Goal: Transaction & Acquisition: Subscribe to service/newsletter

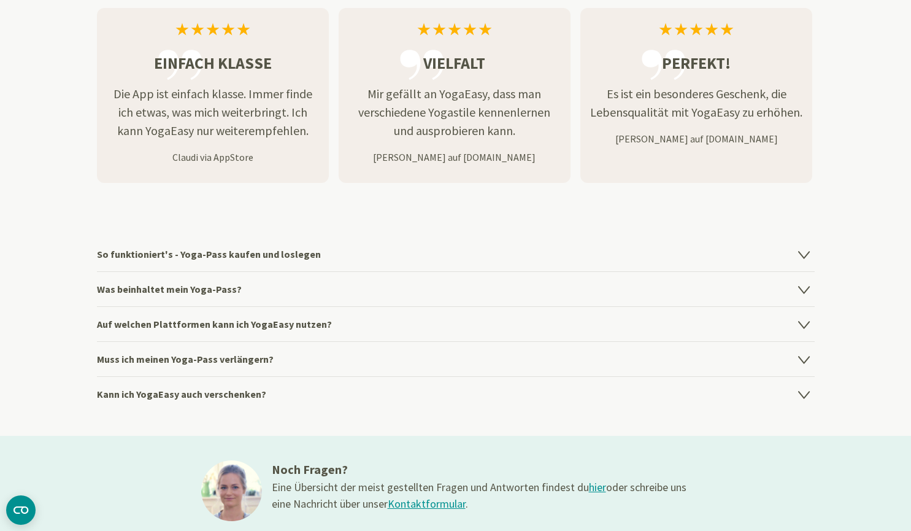
scroll to position [1622, 0]
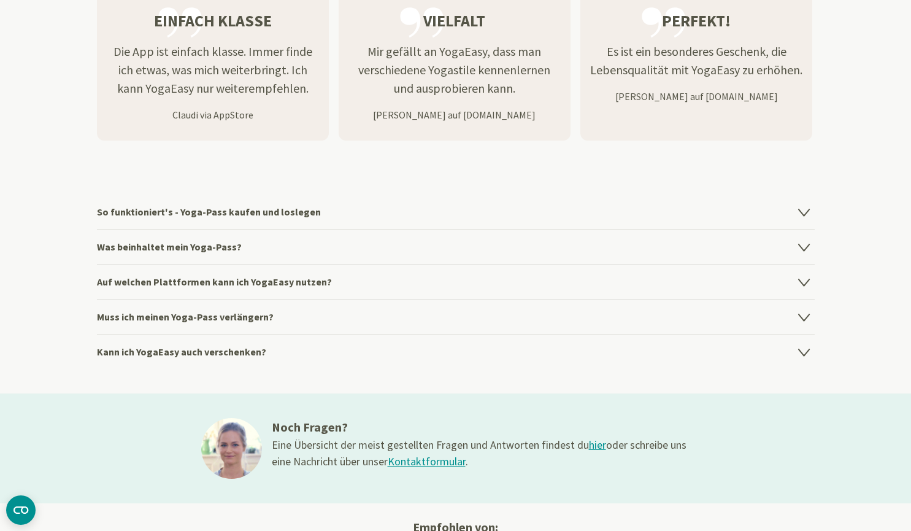
click at [350, 215] on h4 "So funktioniert's - Yoga-Pass kaufen und loslegen" at bounding box center [456, 212] width 718 height 34
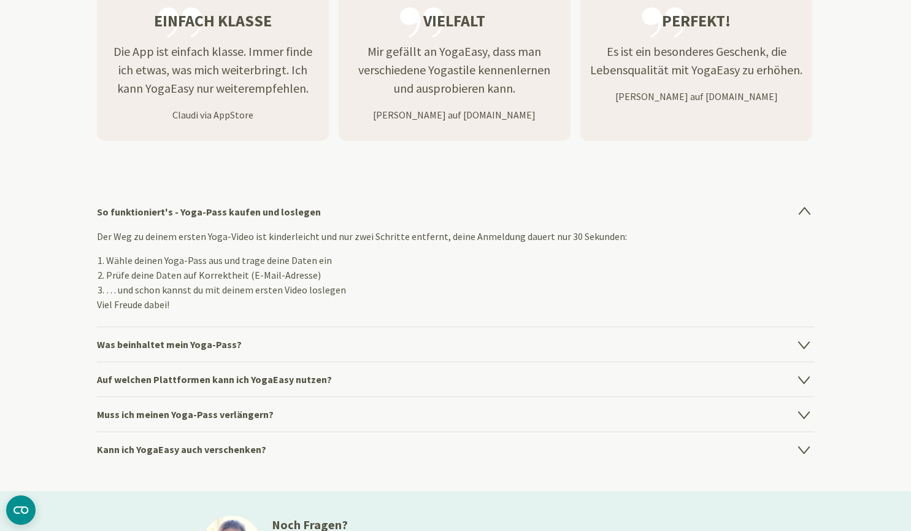
click at [186, 443] on h4 "Kann ich YogaEasy auch verschenken?" at bounding box center [456, 448] width 718 height 35
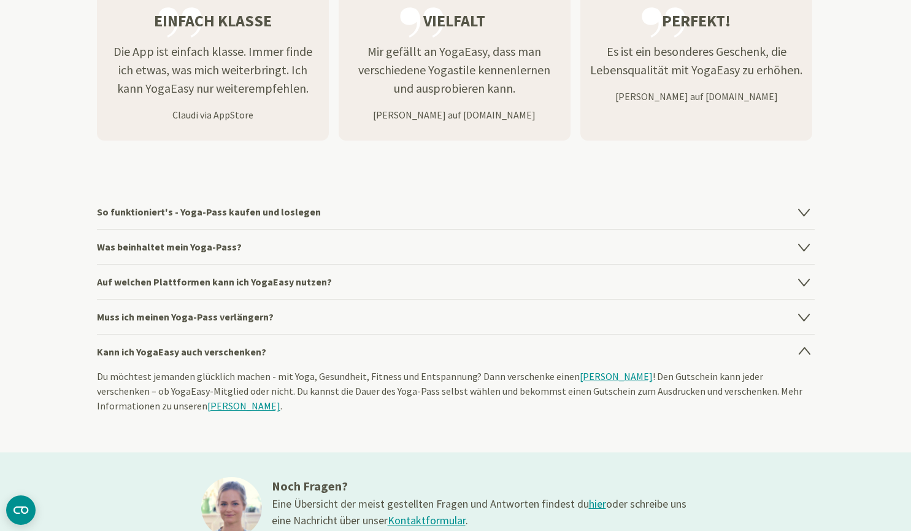
click at [36, 316] on section "So funktioniert's - Yoga-Pass kaufen und loslegen Der Weg zu deinem ersten Yoga…" at bounding box center [455, 311] width 911 height 282
click at [619, 373] on link "[PERSON_NAME]" at bounding box center [616, 376] width 73 height 12
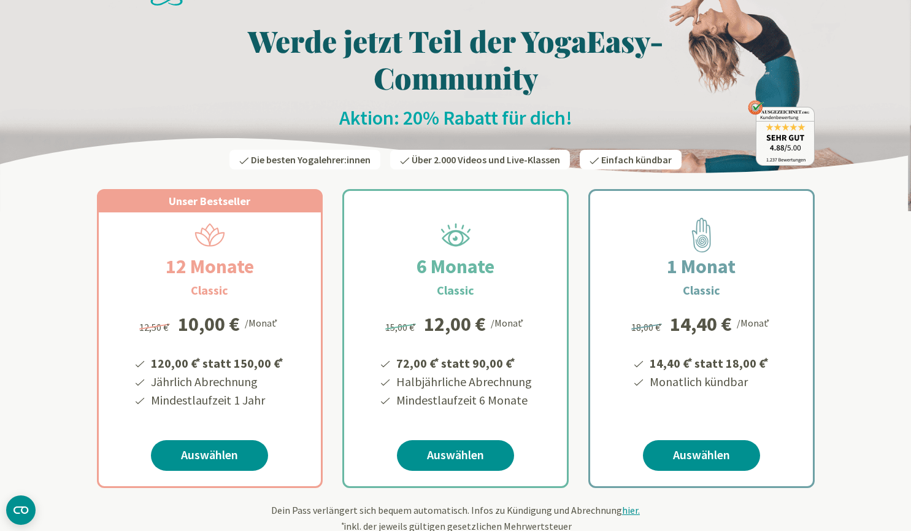
scroll to position [0, 0]
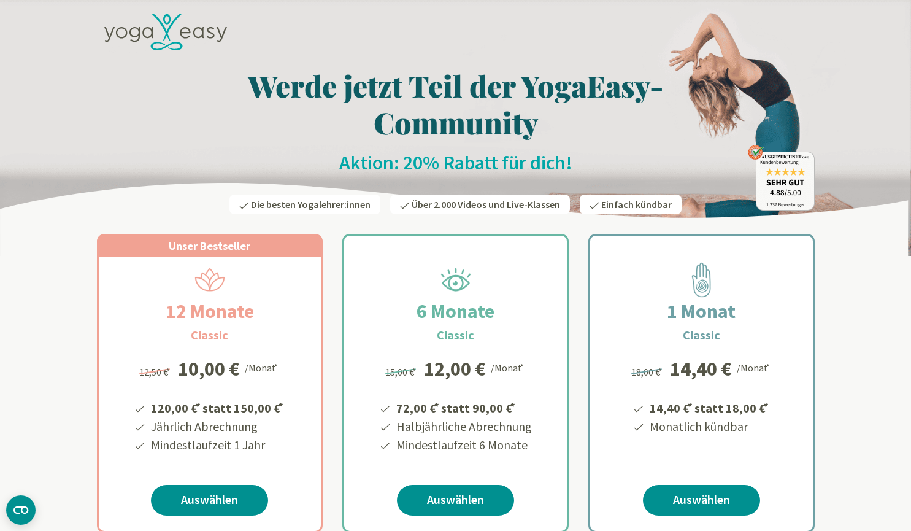
click at [163, 26] on icon at bounding box center [161, 28] width 18 height 28
click at [200, 34] on icon at bounding box center [165, 32] width 123 height 37
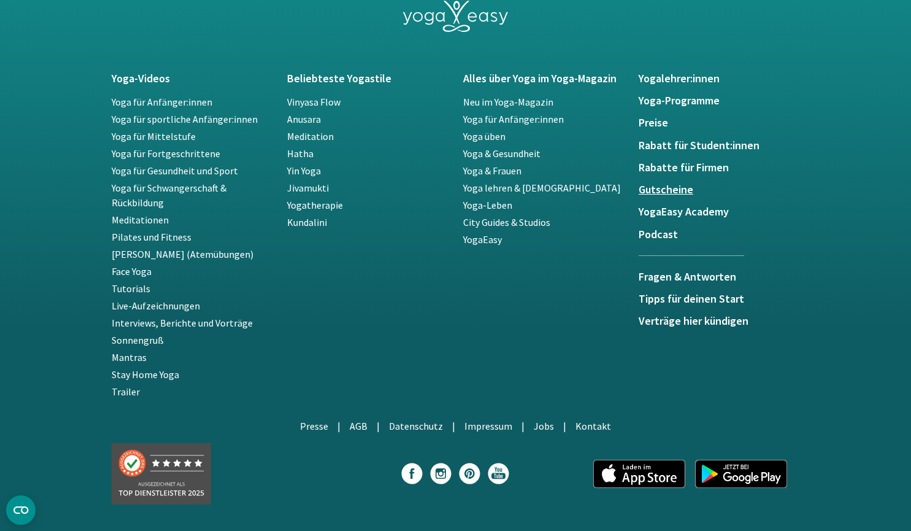
scroll to position [2252, 0]
click at [677, 188] on h5 "Gutscheine" at bounding box center [719, 190] width 161 height 12
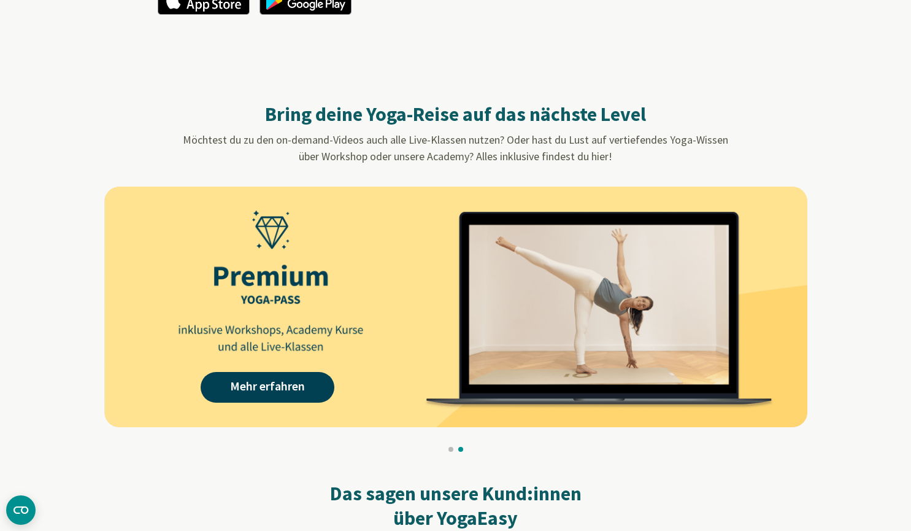
scroll to position [1046, 0]
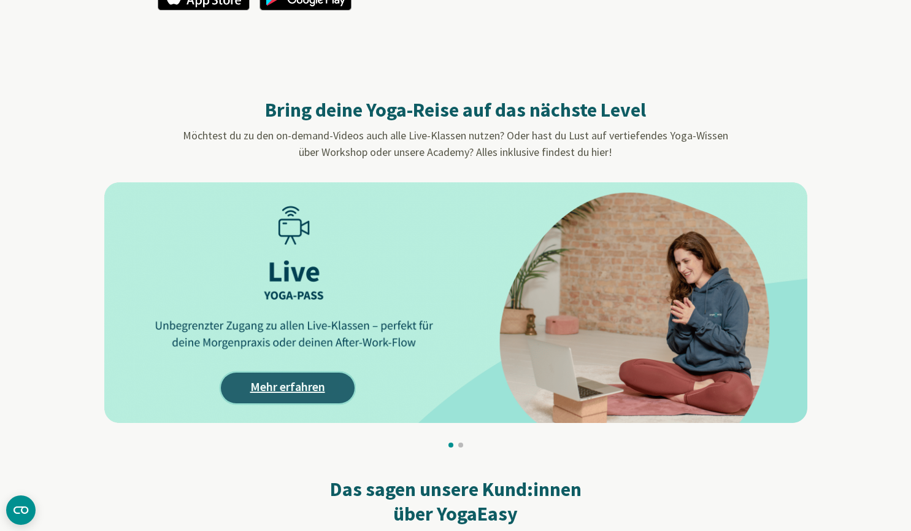
click at [318, 387] on link "Mehr erfahren" at bounding box center [288, 388] width 134 height 31
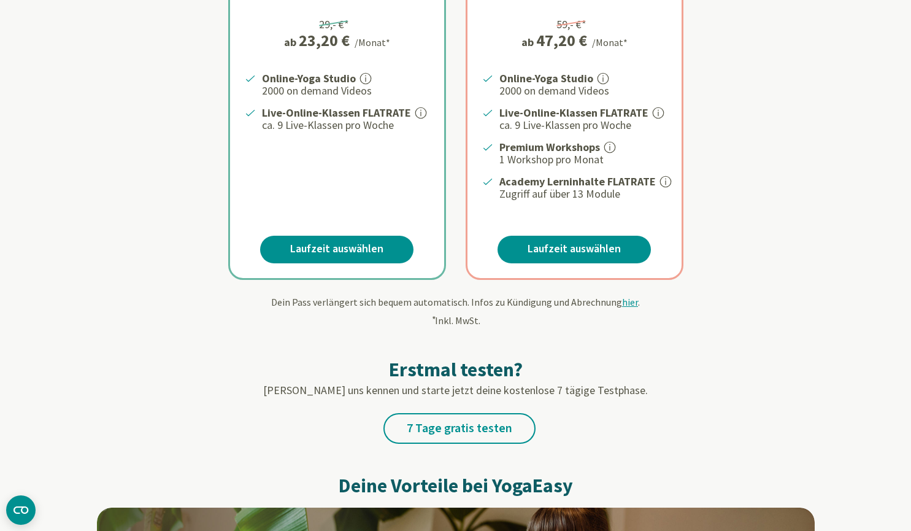
scroll to position [350, 0]
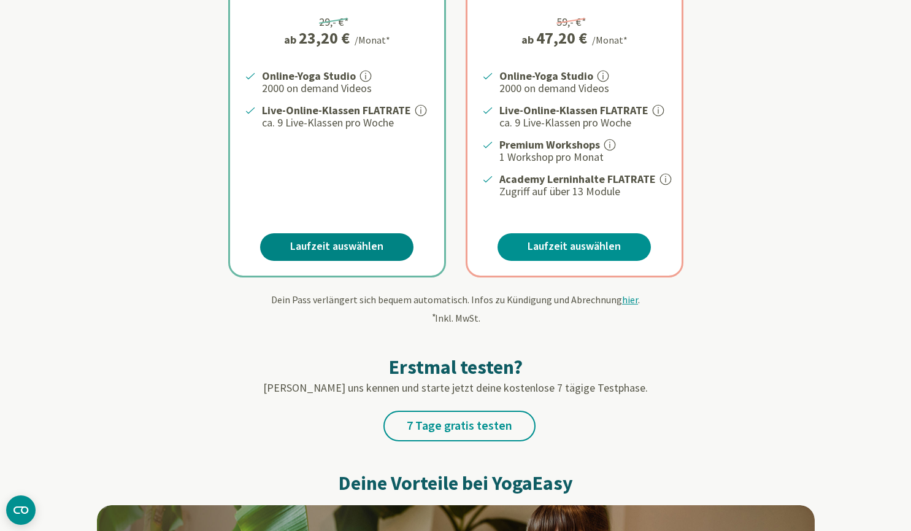
click at [358, 252] on link "Laufzeit auswählen" at bounding box center [336, 247] width 153 height 28
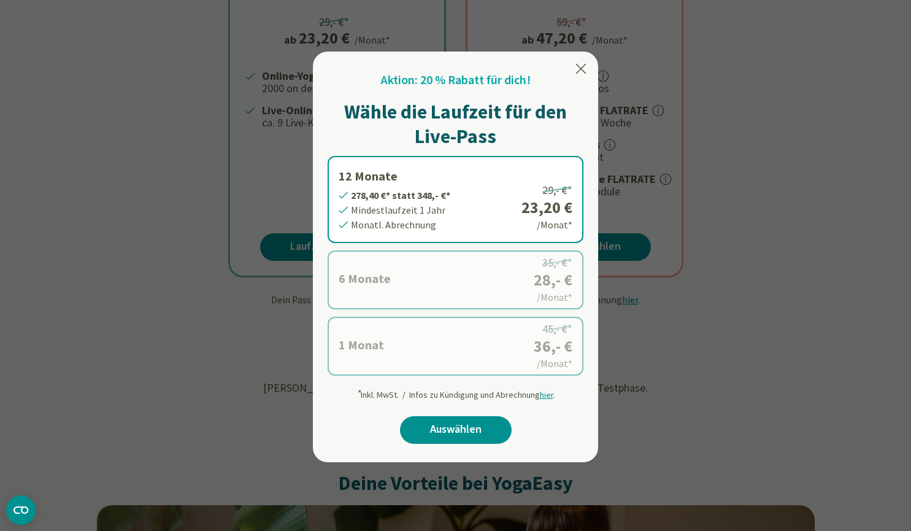
click at [515, 355] on label "1 Monat 36,- €* statt 45,- €* Mindestlaufzeit 1 Monat Monatl. Abrechnung 45,- €…" at bounding box center [456, 346] width 256 height 59
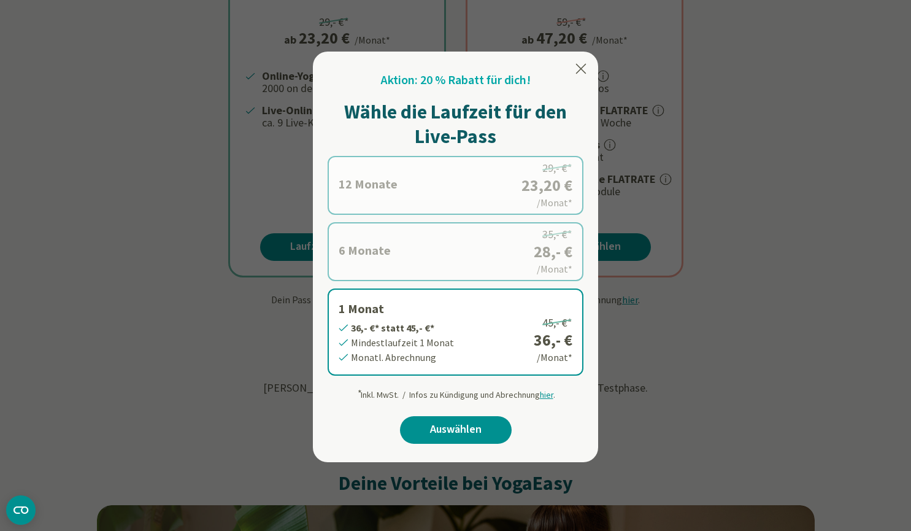
click at [510, 185] on label "12 Monate 278,40 €* statt 348,- €* Mindestlaufzeit 1 Jahr Monatl. Abrechnung 29…" at bounding box center [456, 185] width 256 height 59
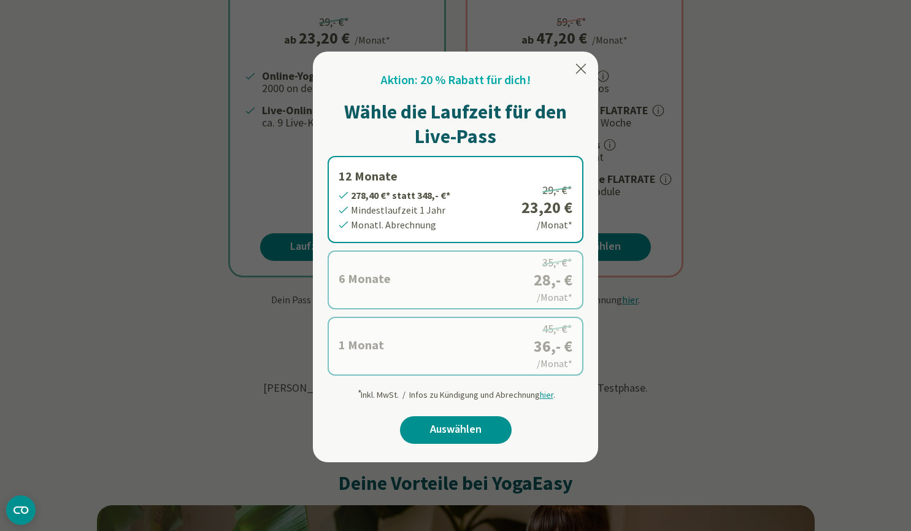
click at [582, 63] on icon at bounding box center [581, 68] width 15 height 15
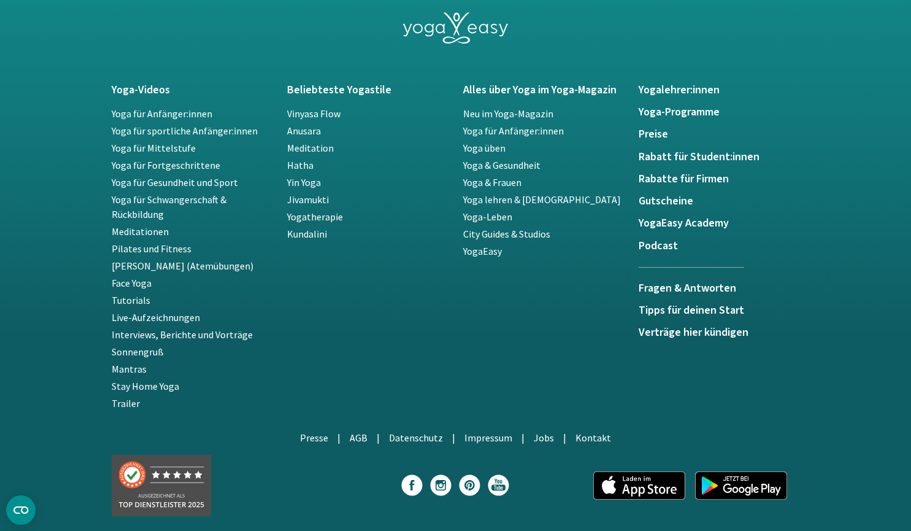
scroll to position [2755, 0]
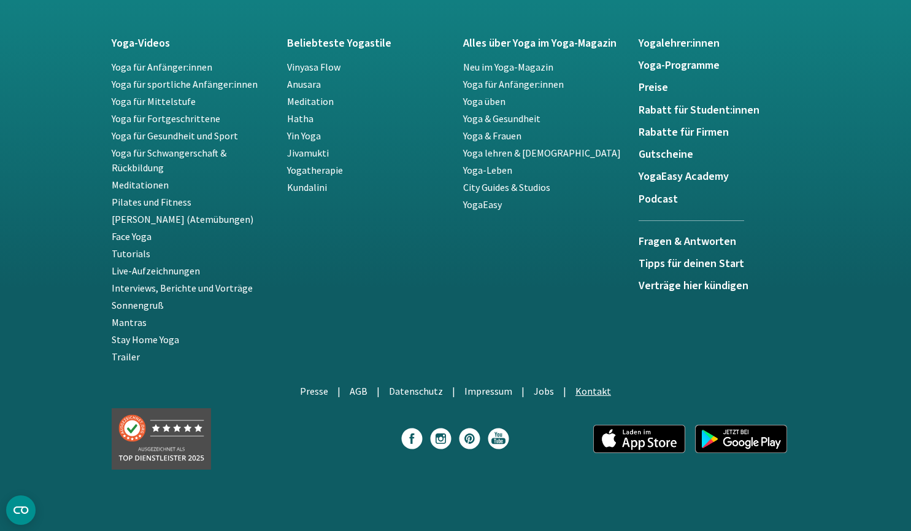
click at [588, 387] on link "Kontakt" at bounding box center [594, 391] width 36 height 12
